Goal: Task Accomplishment & Management: Complete application form

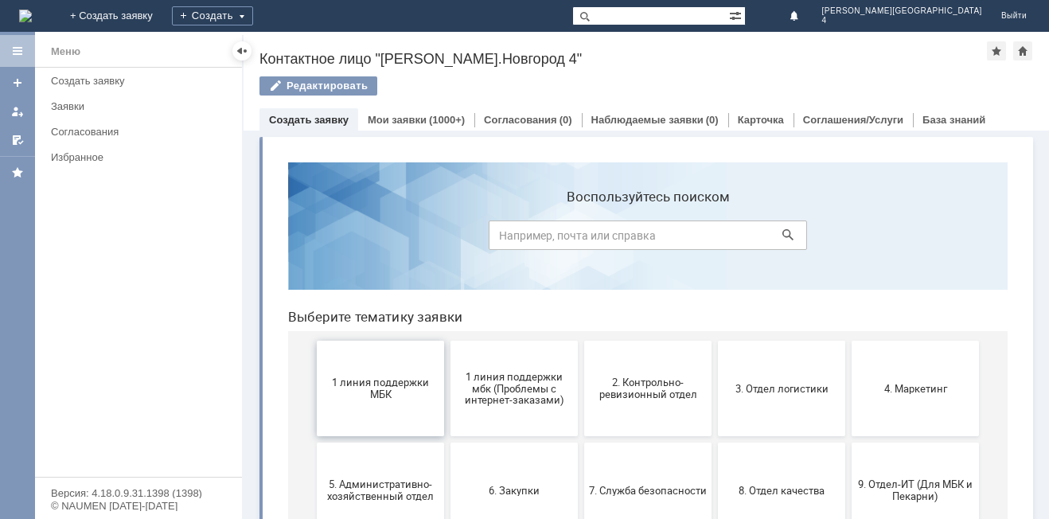
click at [375, 397] on span "1 линия поддержки МБК" at bounding box center [380, 388] width 118 height 24
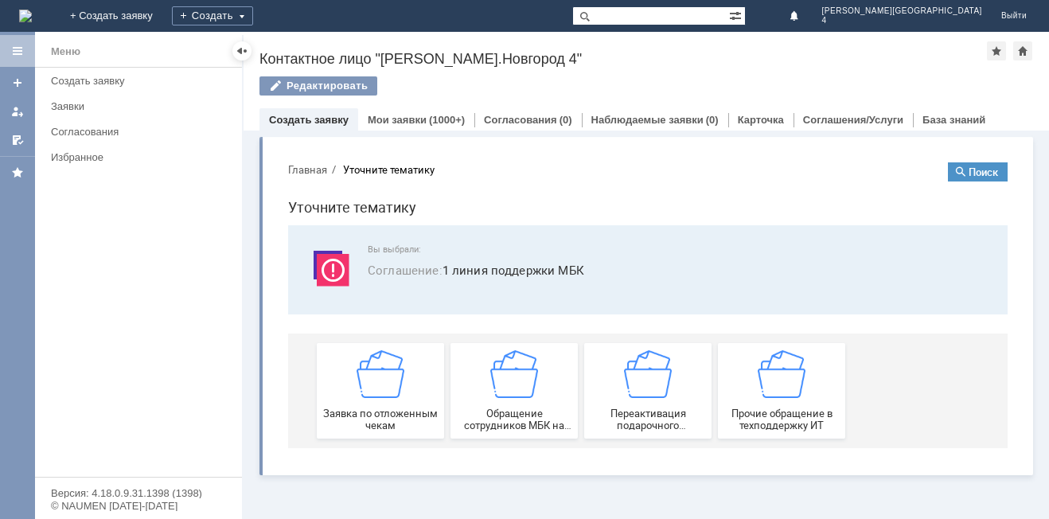
click at [375, 397] on img at bounding box center [380, 374] width 48 height 48
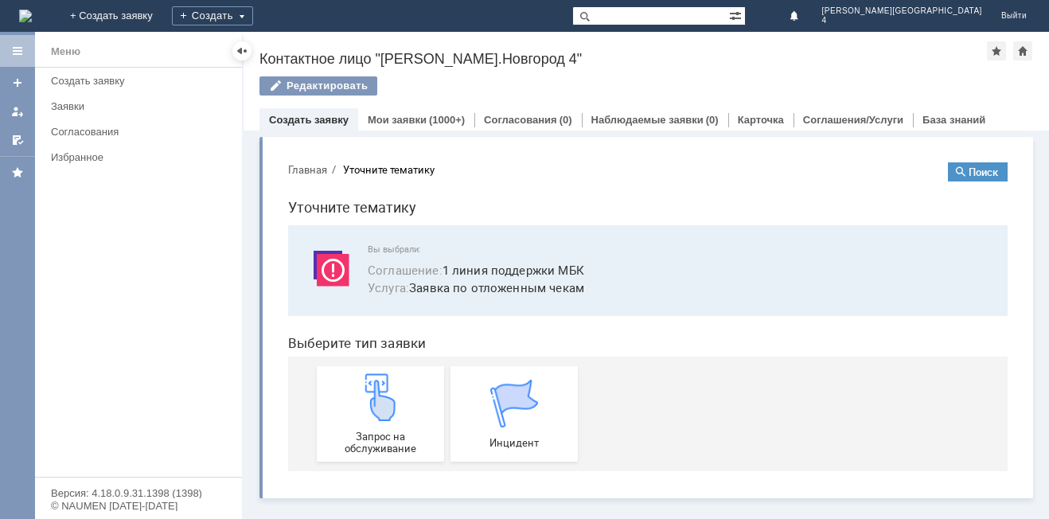
click at [375, 397] on img at bounding box center [380, 397] width 48 height 48
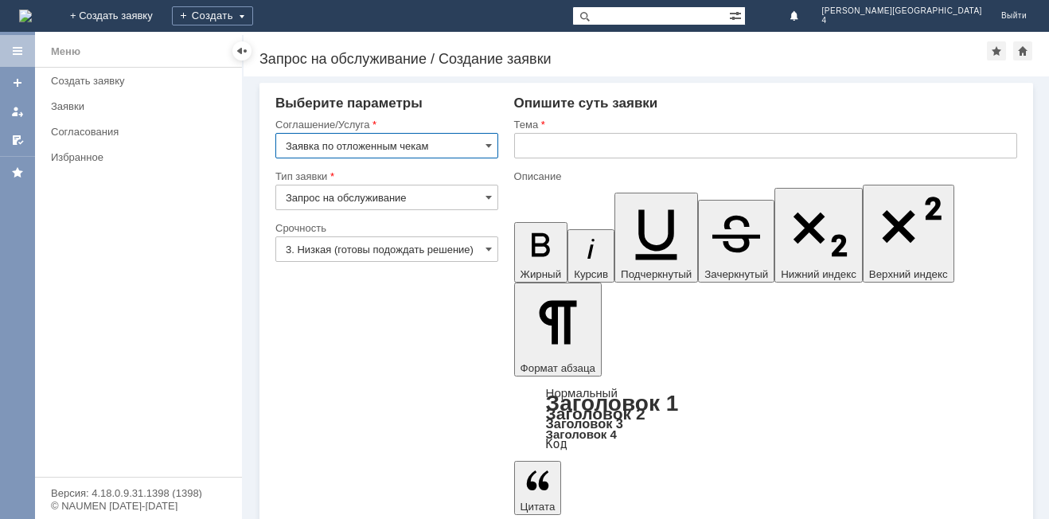
click at [527, 147] on input "text" at bounding box center [765, 145] width 503 height 25
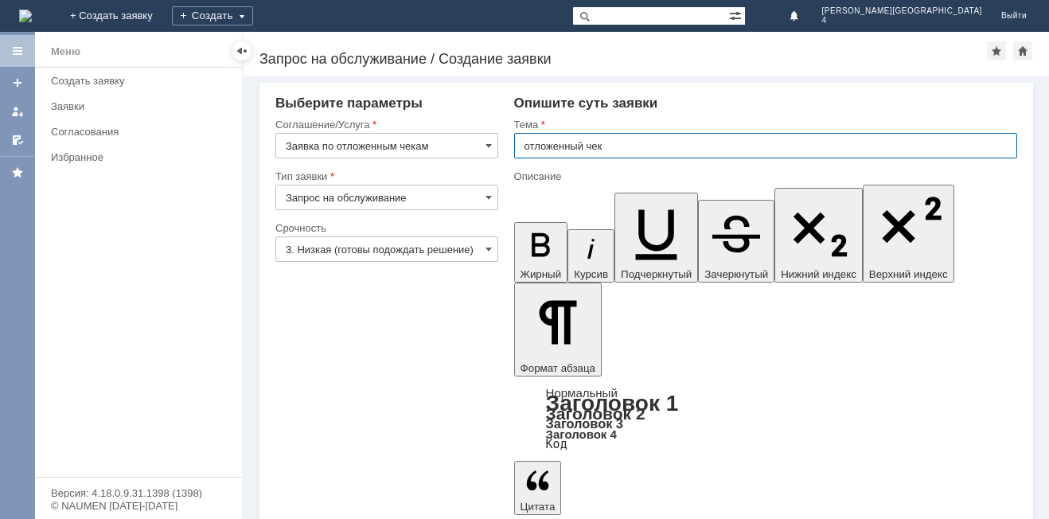
type input "отложенный чек"
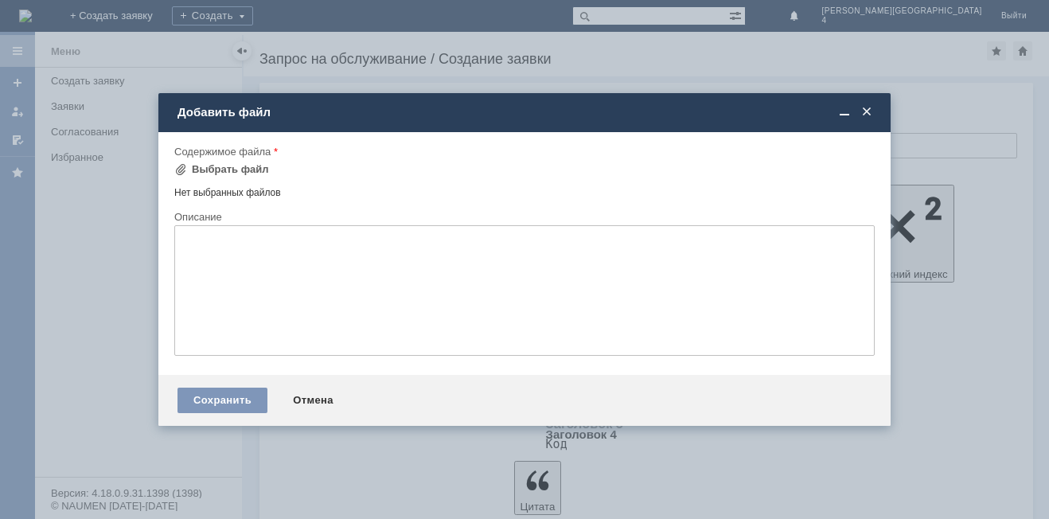
click at [216, 243] on textarea at bounding box center [524, 290] width 700 height 130
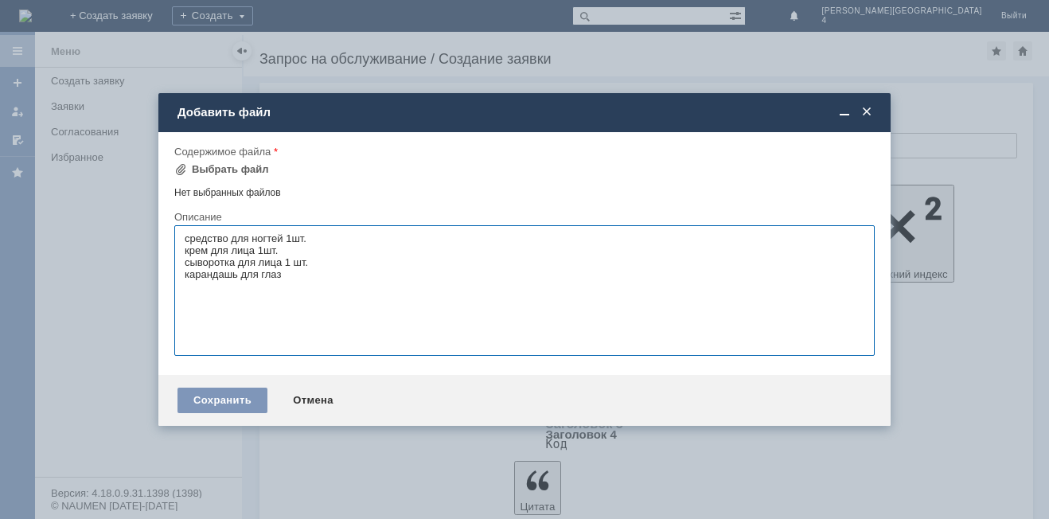
click at [238, 278] on textarea "средство для ногтей 1шт. крем для лица 1шт. сыворотка для лица 1 шт. карандашь …" at bounding box center [524, 290] width 700 height 130
click at [288, 278] on textarea "средство для ногтей 1шт. крем для лица 1шт. сыворотка для лица 1 шт. карандаш д…" at bounding box center [524, 290] width 700 height 130
type textarea "средство для ногтей 1шт. крем для лица 1шт. сыворотка для лица 1 шт. карандаш д…"
click at [178, 165] on span at bounding box center [180, 169] width 13 height 13
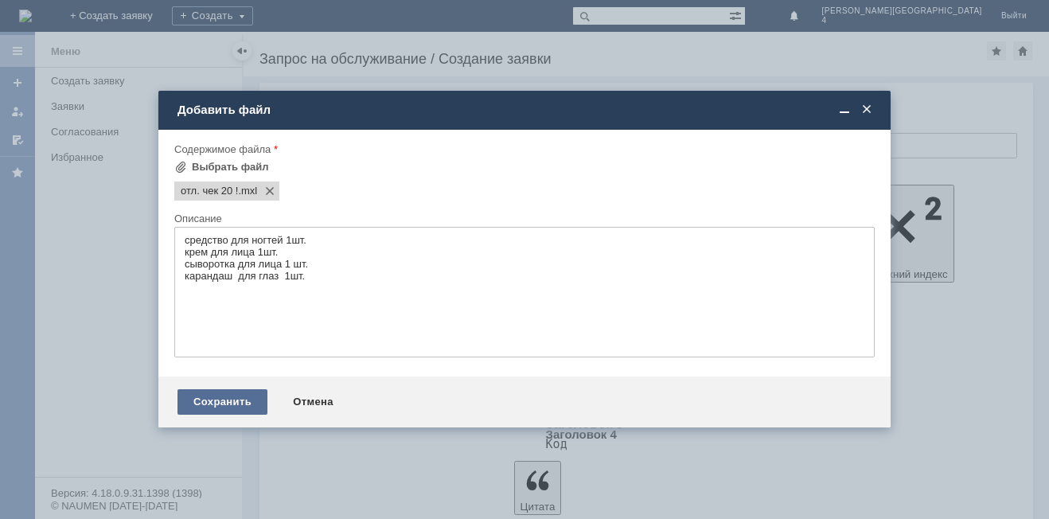
click at [243, 407] on div "Сохранить" at bounding box center [222, 401] width 90 height 25
